Goal: Task Accomplishment & Management: Use online tool/utility

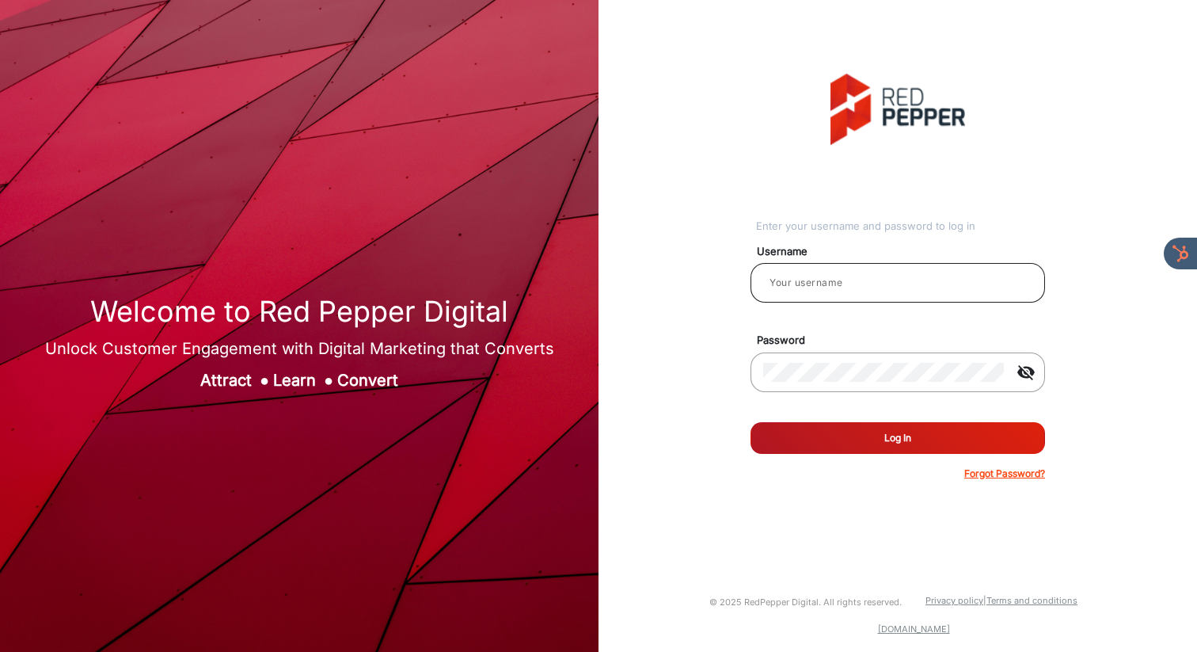
click at [834, 290] on input "email" at bounding box center [897, 282] width 269 height 19
click at [808, 288] on input "email" at bounding box center [897, 282] width 269 height 19
click at [824, 283] on input "email" at bounding box center [897, 282] width 269 height 19
click at [801, 283] on input "email" at bounding box center [897, 282] width 269 height 19
type input "[PERSON_NAME]"
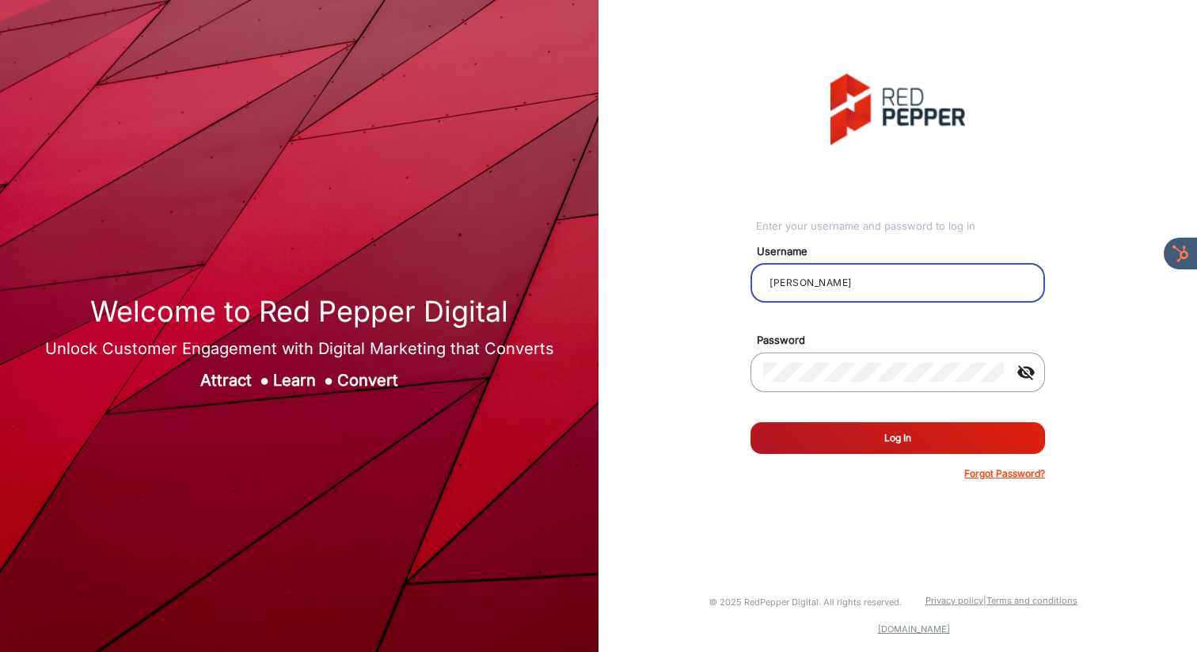
click at [881, 444] on button "Log In" at bounding box center [898, 438] width 295 height 32
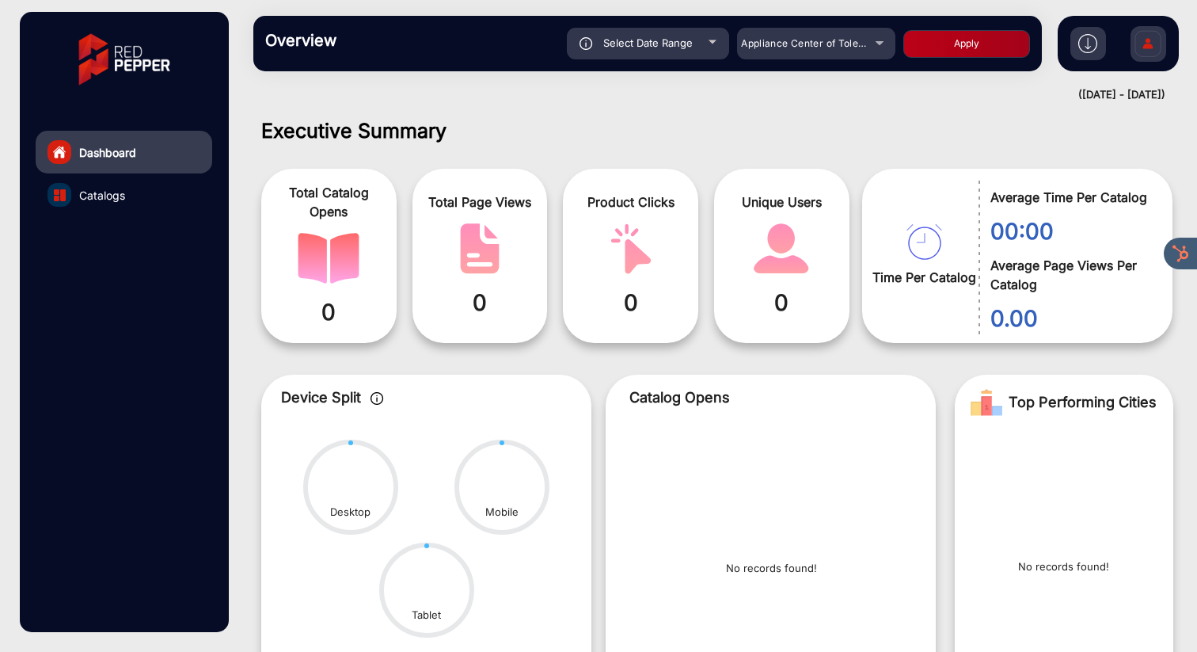
scroll to position [12, 0]
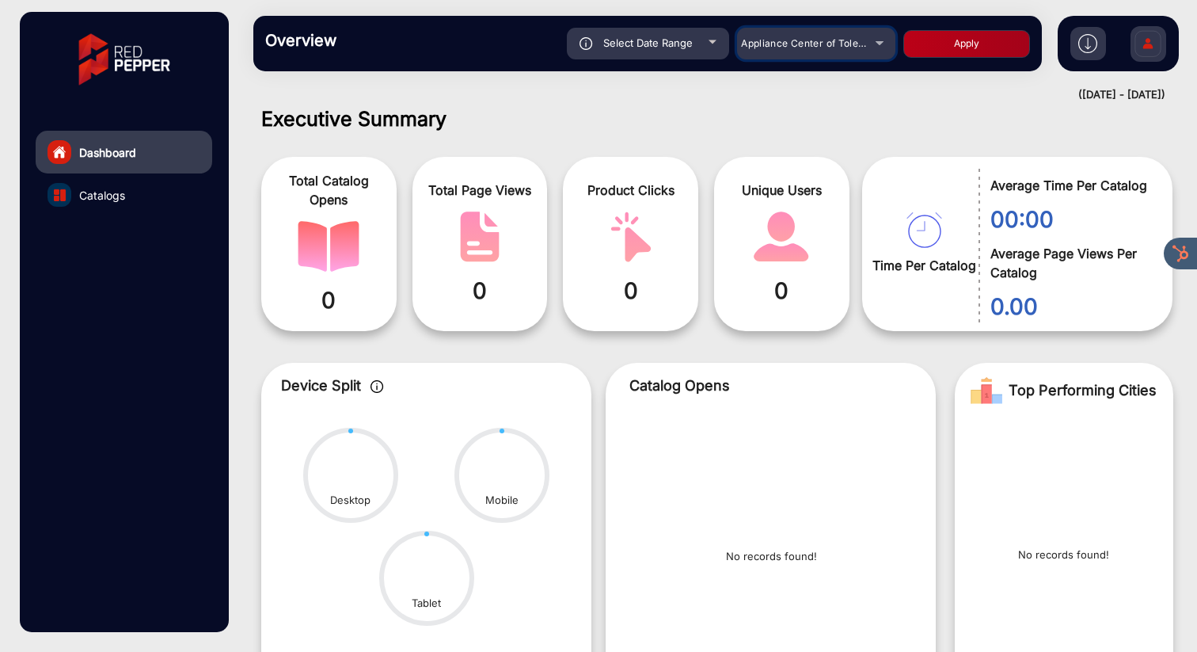
click at [814, 44] on span "Appliance Center of Toledo, Inc." at bounding box center [816, 43] width 151 height 12
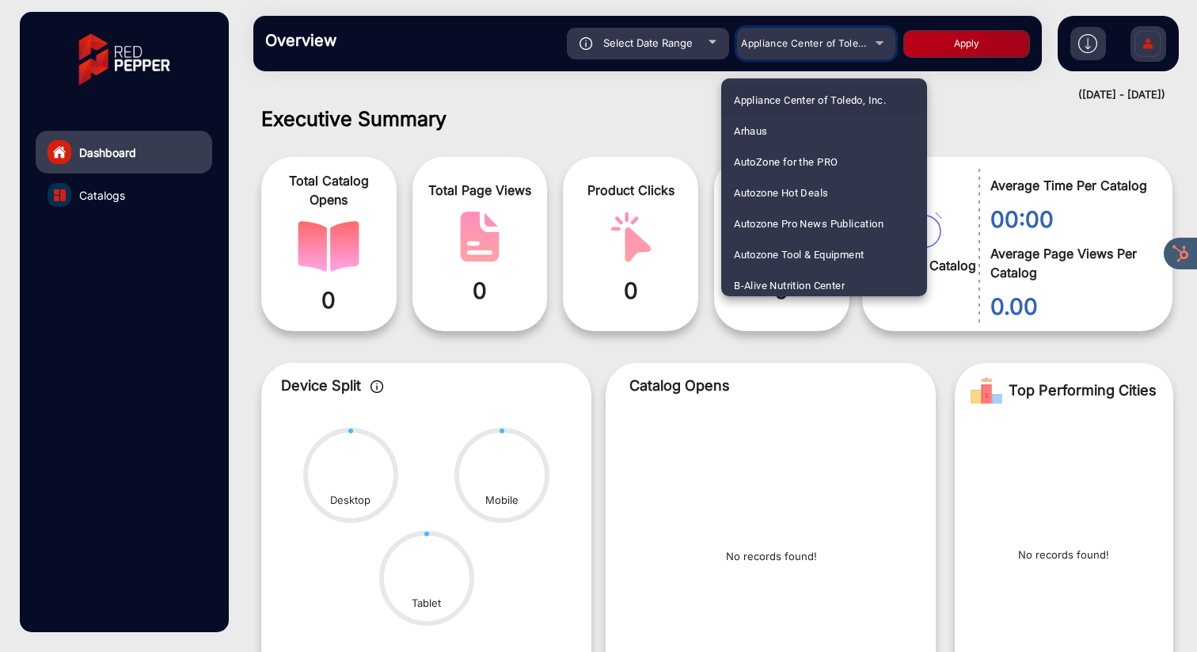
scroll to position [869, 0]
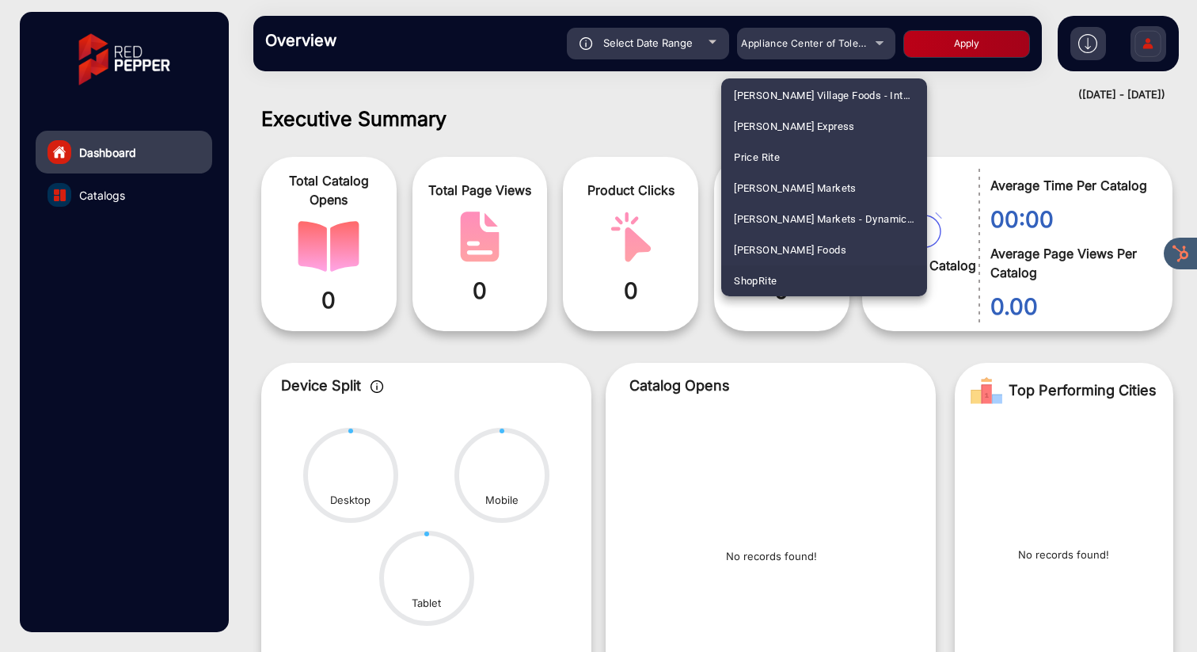
click at [767, 276] on span "ShopRite" at bounding box center [755, 280] width 43 height 31
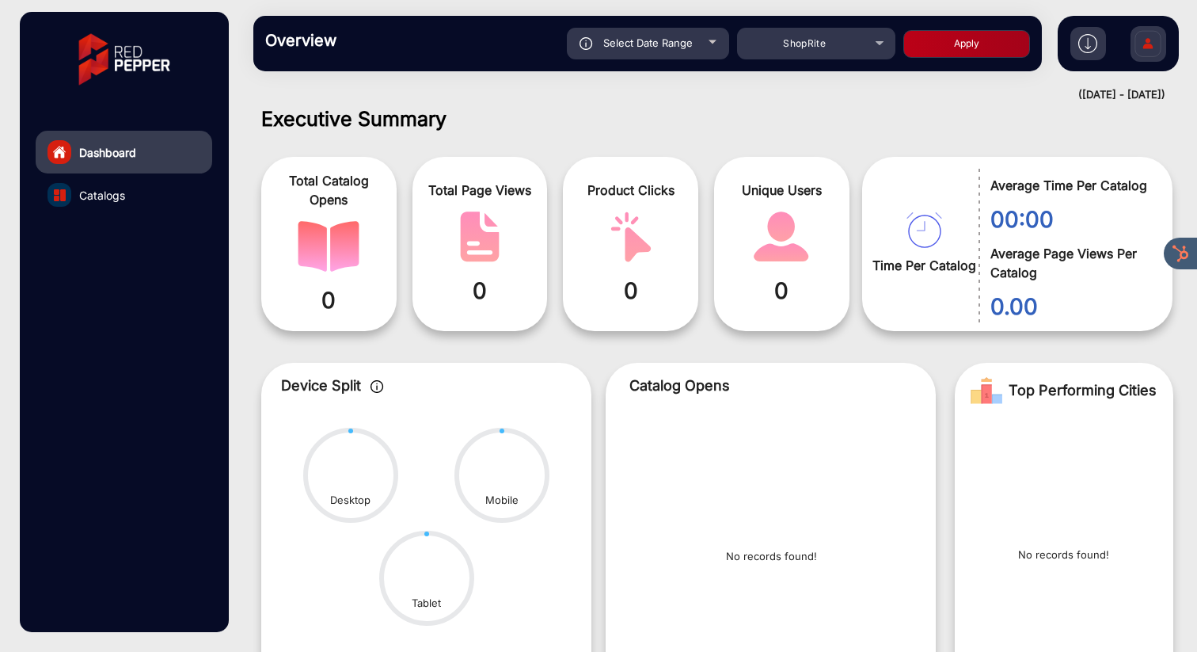
click at [953, 40] on button "Apply" at bounding box center [967, 44] width 127 height 28
type input "[DATE]"
